Goal: Information Seeking & Learning: Learn about a topic

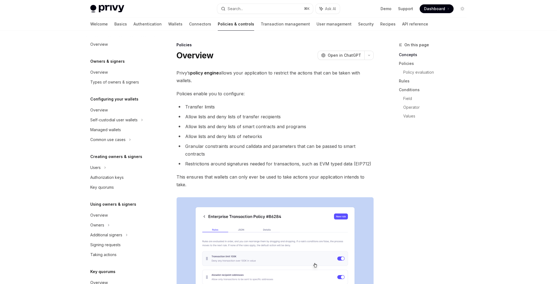
scroll to position [101, 0]
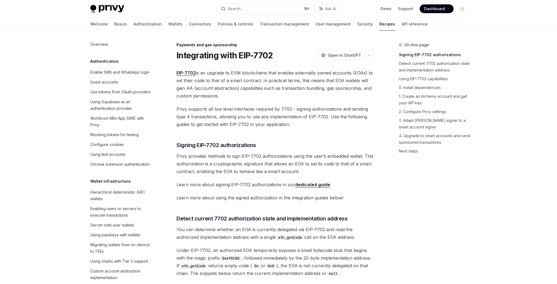
scroll to position [452, 0]
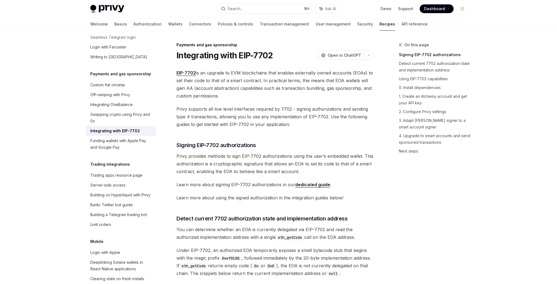
click at [248, 97] on span "EIP-7702 is an upgrade to EVM blockchains that enables externally owned account…" at bounding box center [274, 84] width 197 height 31
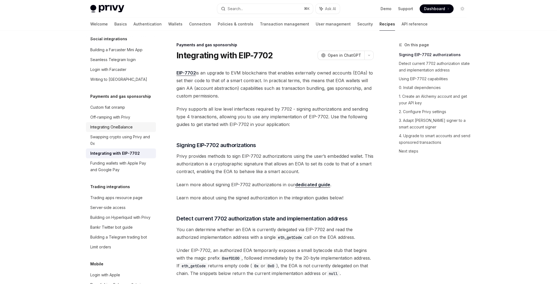
scroll to position [427, 0]
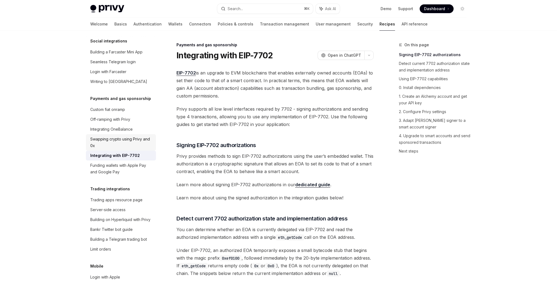
click at [109, 149] on div "Swapping crypto using Privy and 0x" at bounding box center [121, 142] width 62 height 13
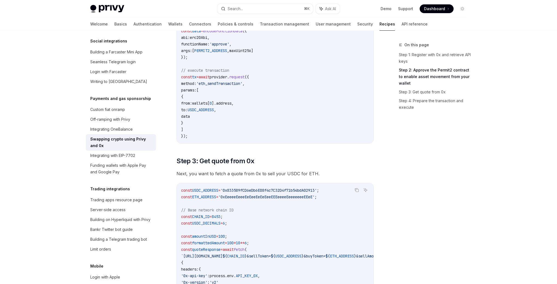
scroll to position [293, 0]
click at [107, 223] on div "Building on Hyperliquid with Privy" at bounding box center [120, 219] width 60 height 7
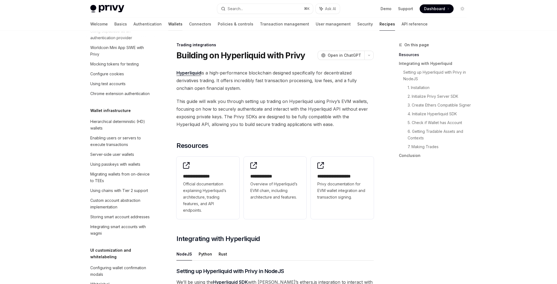
scroll to position [29, 0]
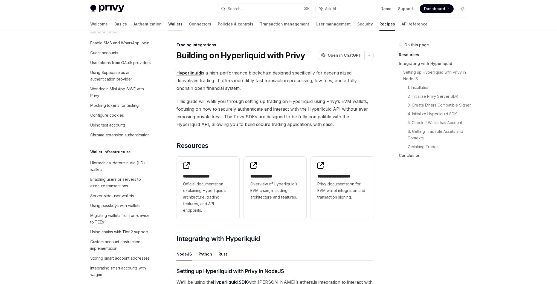
click at [168, 26] on link "Wallets" at bounding box center [175, 23] width 14 height 13
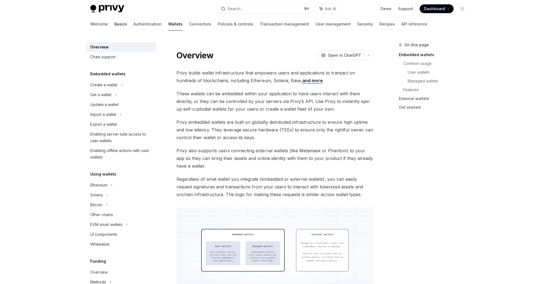
click at [114, 25] on link "Basics" at bounding box center [120, 23] width 13 height 13
type textarea "*"
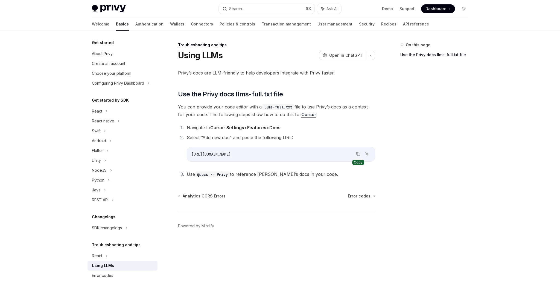
click at [358, 153] on icon "Copy the contents from the code block" at bounding box center [358, 153] width 4 height 4
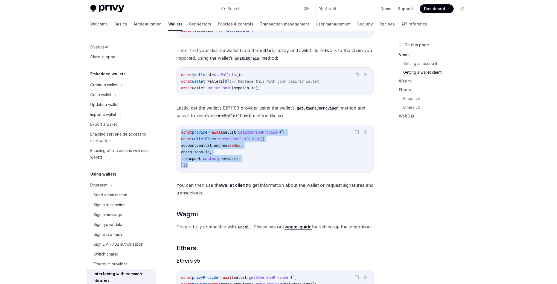
scroll to position [27, 0]
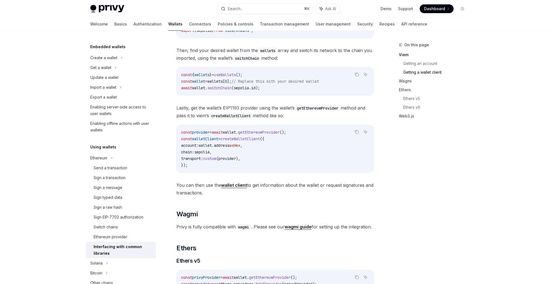
click at [191, 65] on div "Privy is fully compatible with popular web3 libraries for interfacing wallets, …" at bounding box center [274, 130] width 197 height 785
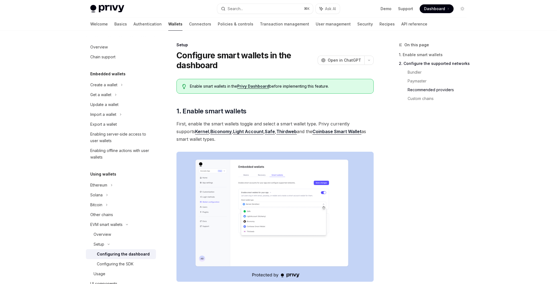
scroll to position [654, 0]
